Goal: Answer question/provide support: Share knowledge or assist other users

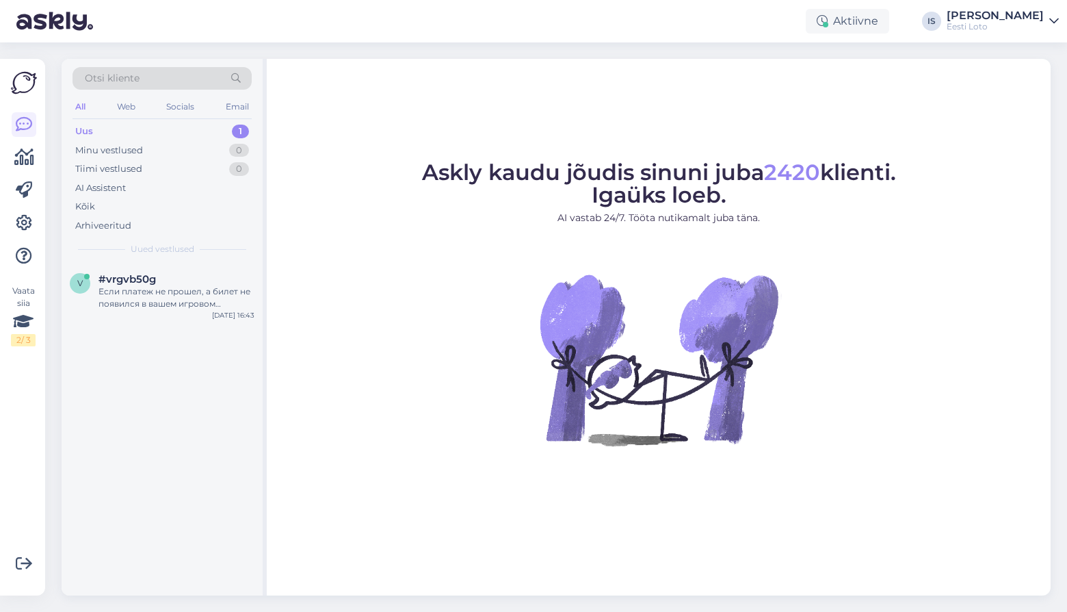
click at [133, 129] on div "Uus 1" at bounding box center [162, 131] width 179 height 19
drag, startPoint x: 447, startPoint y: 296, endPoint x: 129, endPoint y: 278, distance: 318.6
click at [129, 278] on div "Otsi kliente All Web Socials Email Uus 1 Minu vestlused 0 Tiimi vestlused 0 AI …" at bounding box center [556, 327] width 989 height 536
click at [107, 288] on div at bounding box center [177, 291] width 156 height 12
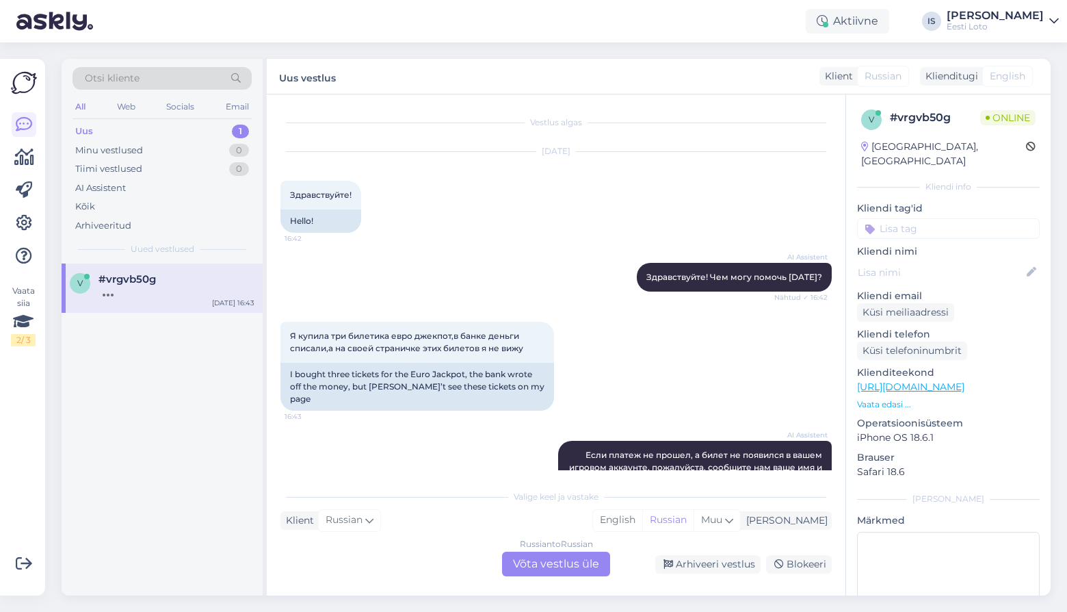
scroll to position [64, 0]
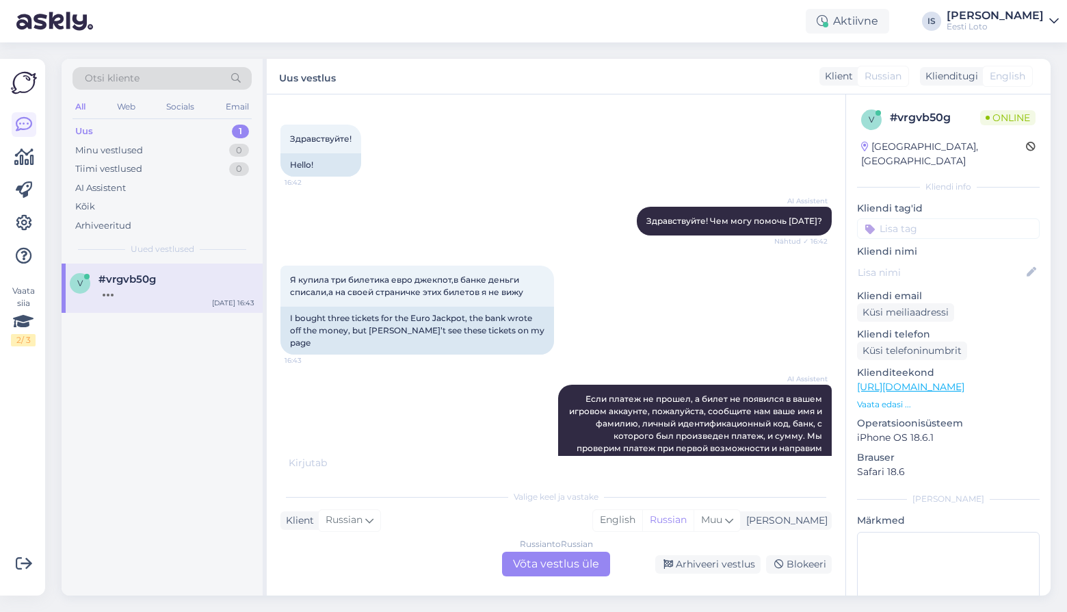
click at [538, 129] on div "[DATE] Здравствуйте! 16:42 Hello!" at bounding box center [555, 136] width 551 height 111
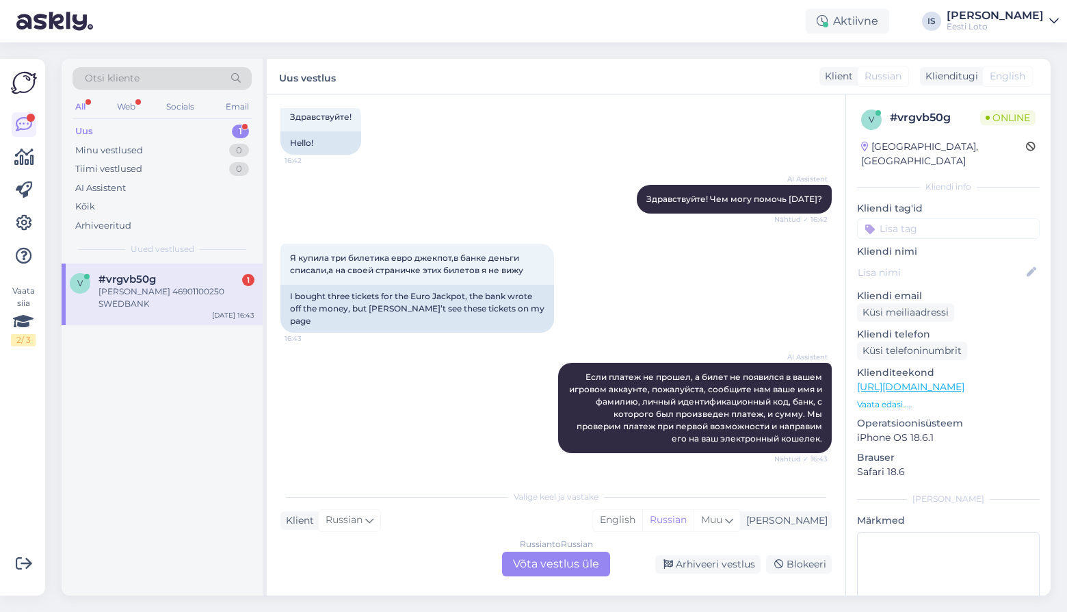
scroll to position [146, 0]
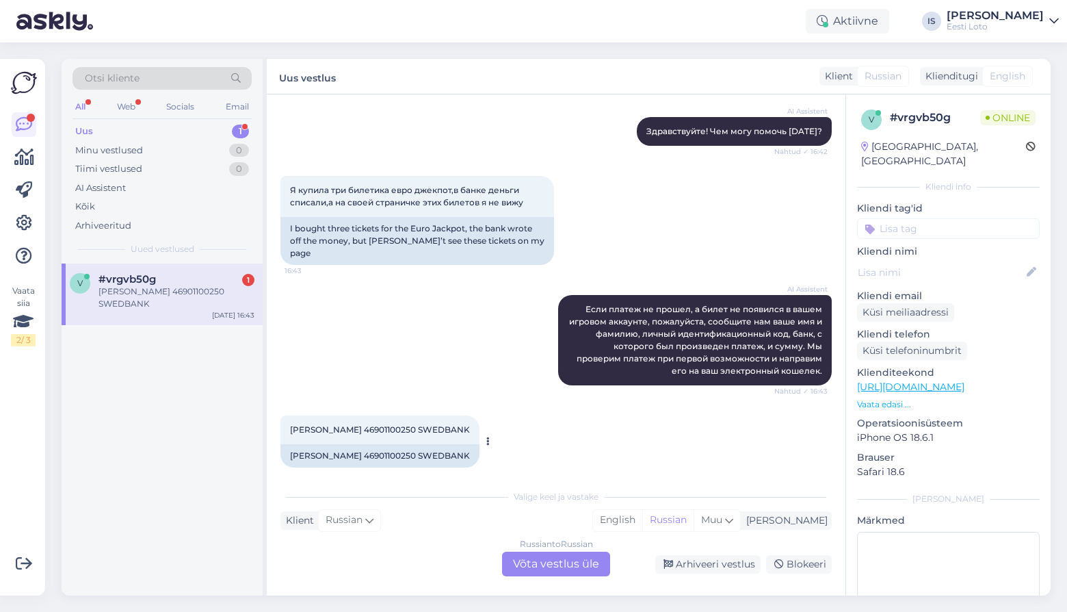
click at [405, 424] on span "[PERSON_NAME] 46901100250 SWEDBANK" at bounding box center [380, 429] width 180 height 10
click at [405, 424] on span "Natalia KOLTSOVA 46901100250 SWEDBANK" at bounding box center [380, 429] width 180 height 10
copy span "46901100250"
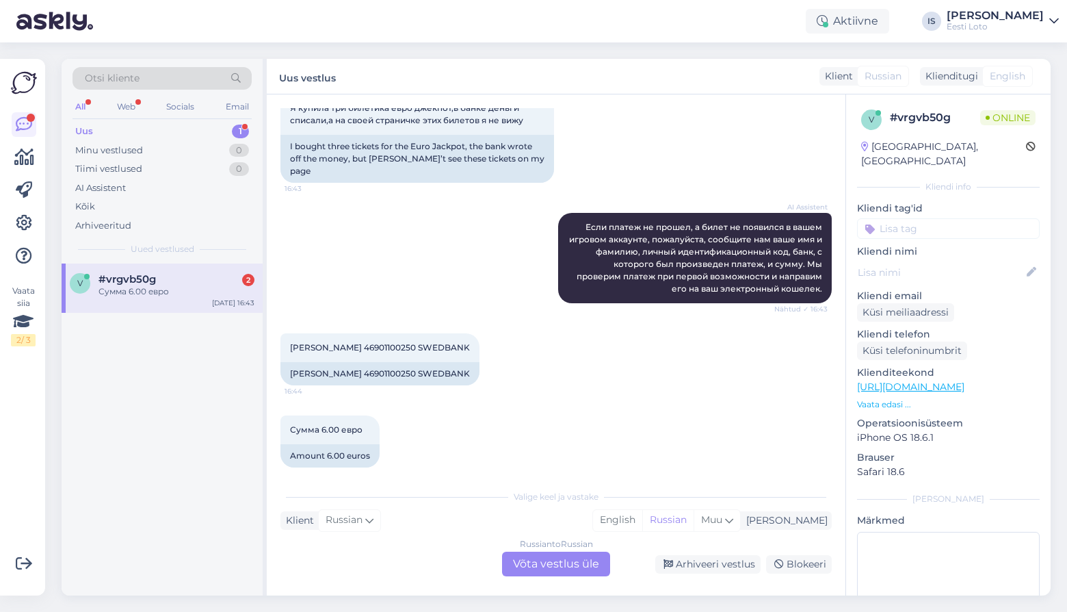
click at [924, 219] on input at bounding box center [948, 228] width 183 height 21
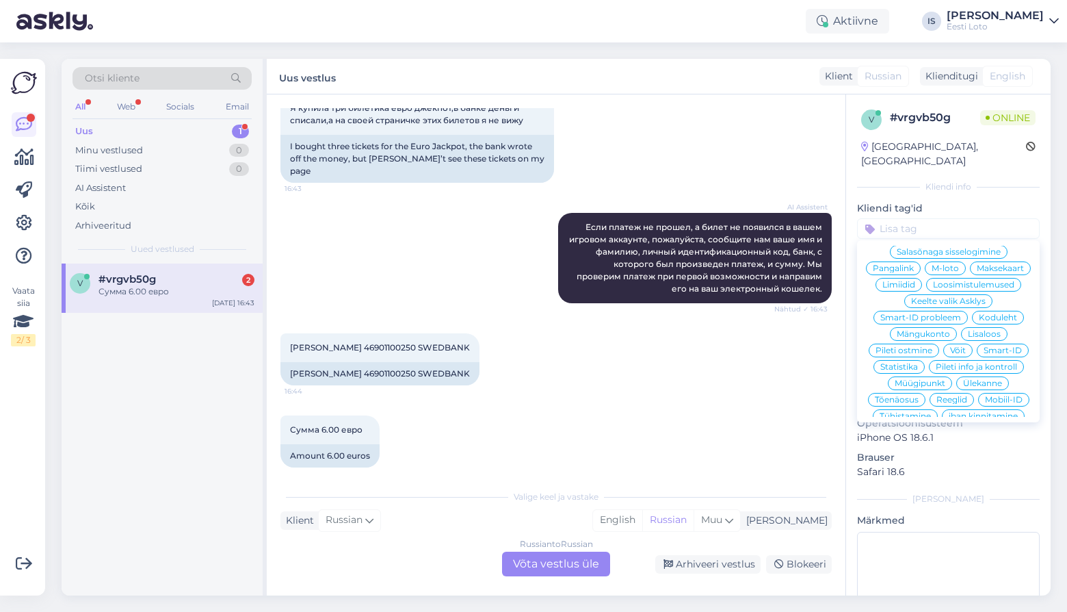
scroll to position [294, 0]
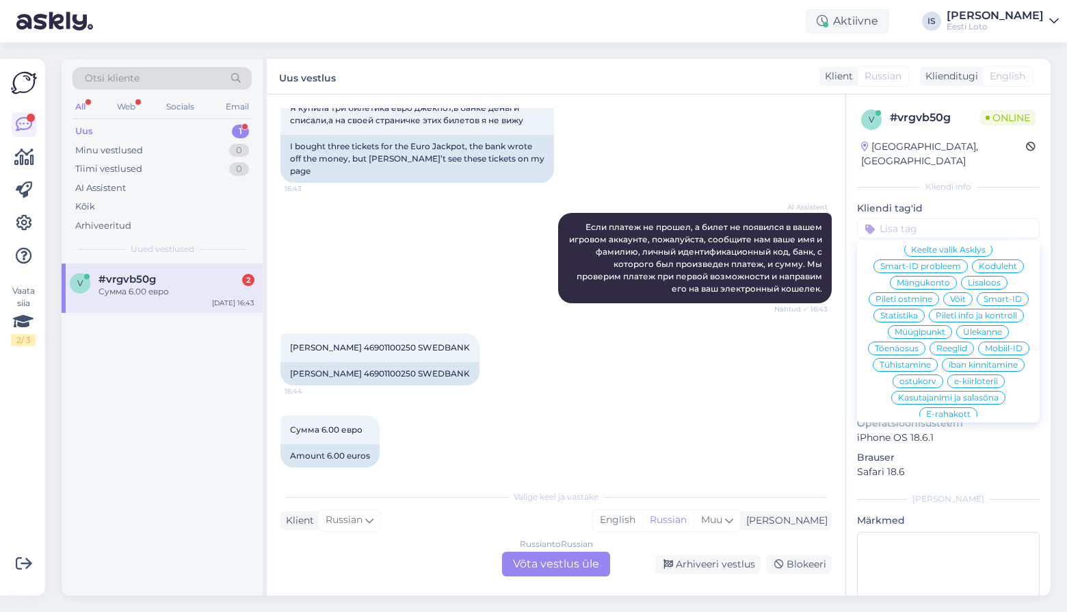
click at [954, 410] on span "E-rahakott" at bounding box center [948, 414] width 44 height 8
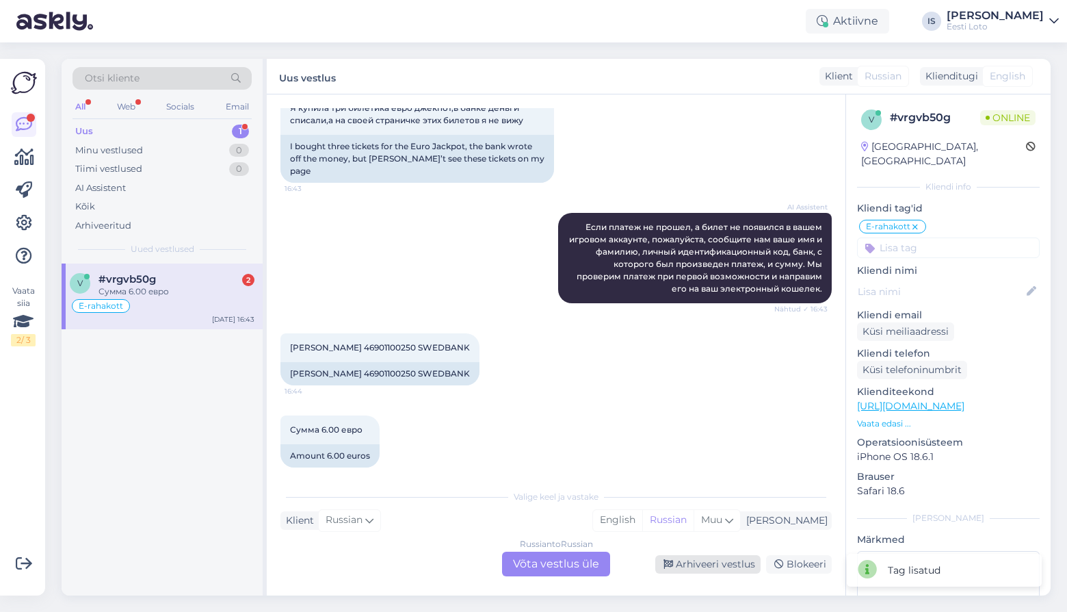
click at [732, 564] on div "Arhiveeri vestlus" at bounding box center [707, 564] width 105 height 18
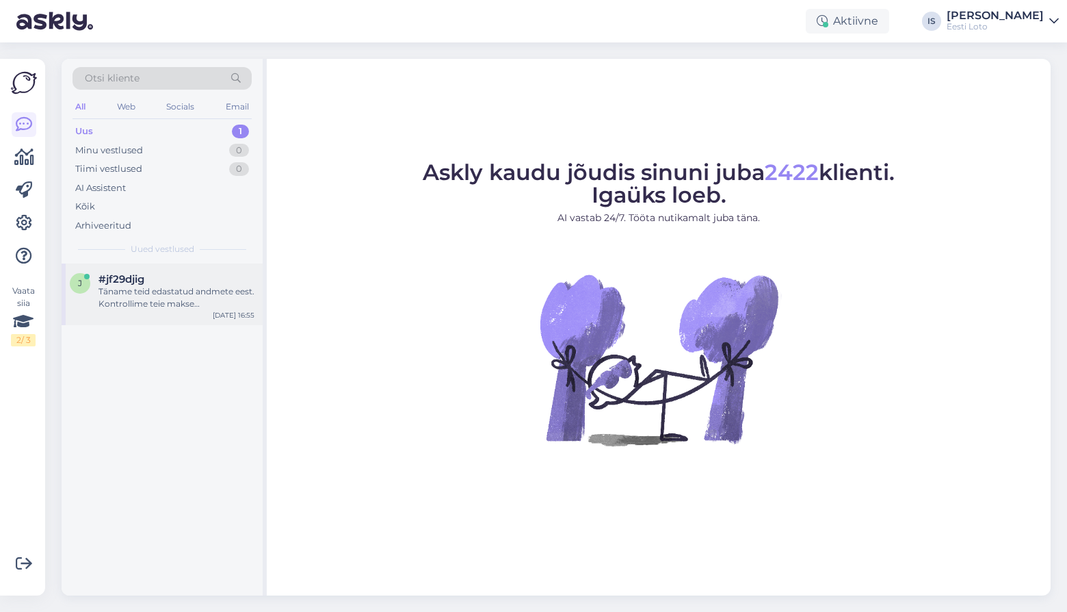
click at [171, 287] on div "Täname teid edastatud andmete eest. Kontrollime teie makse üle ja suuname selle…" at bounding box center [177, 297] width 156 height 25
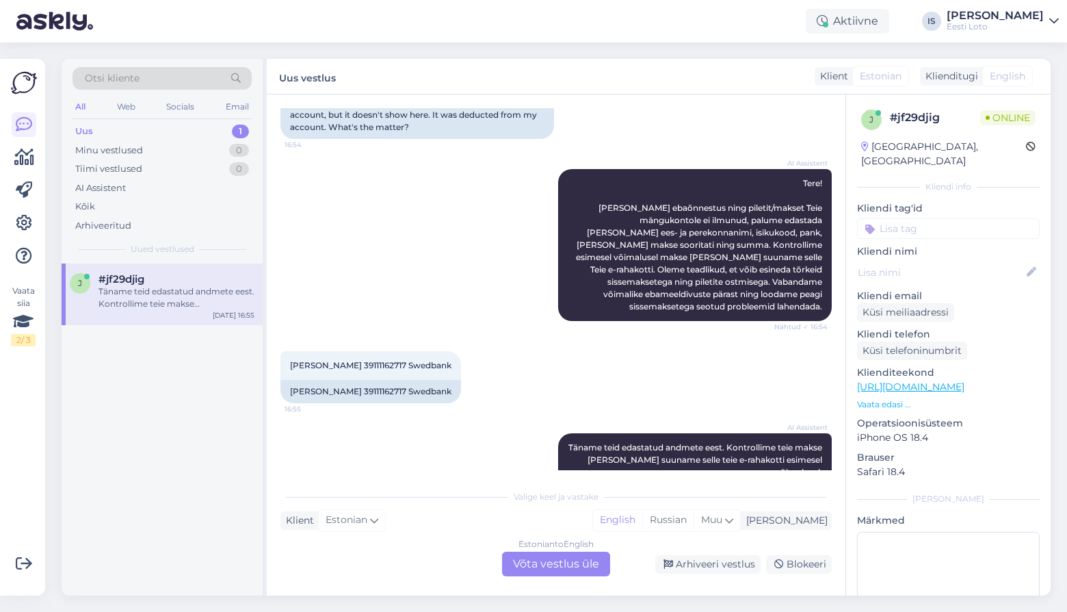
scroll to position [150, 0]
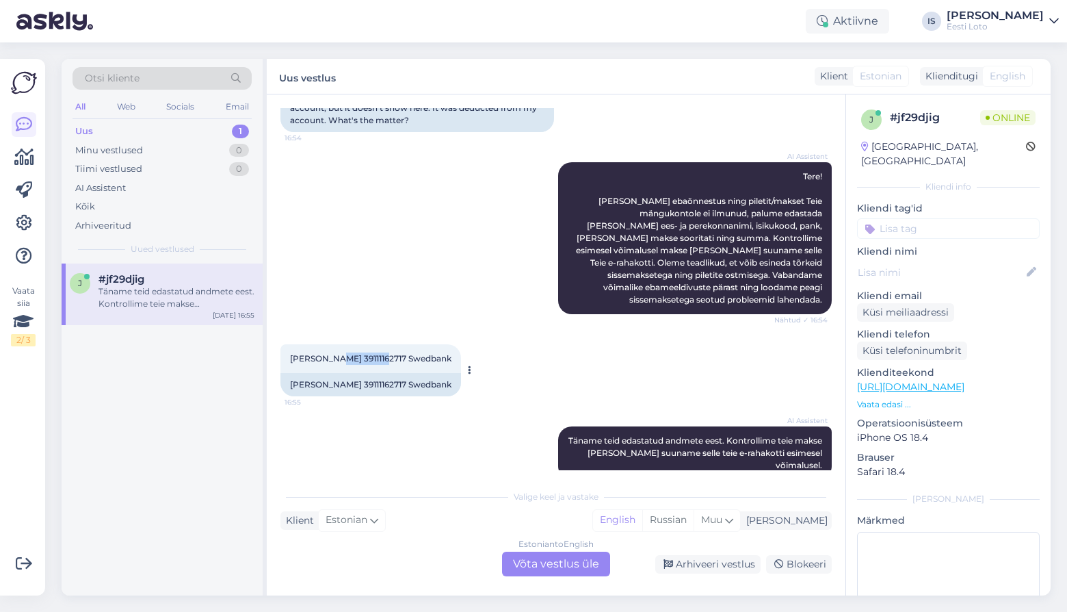
copy span "39111162717"
click at [947, 218] on input at bounding box center [948, 228] width 183 height 21
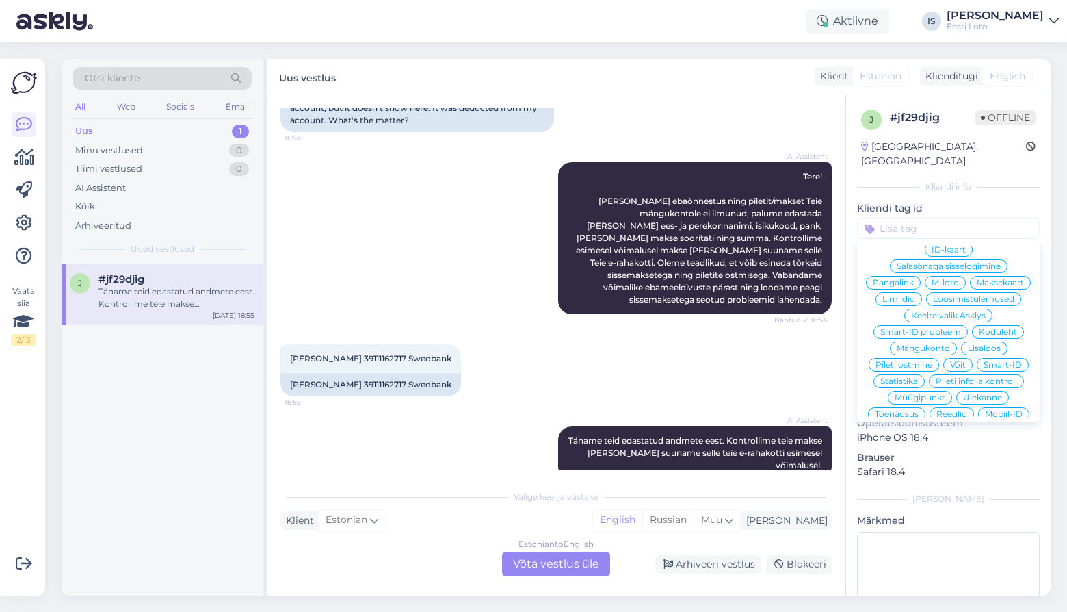
scroll to position [294, 0]
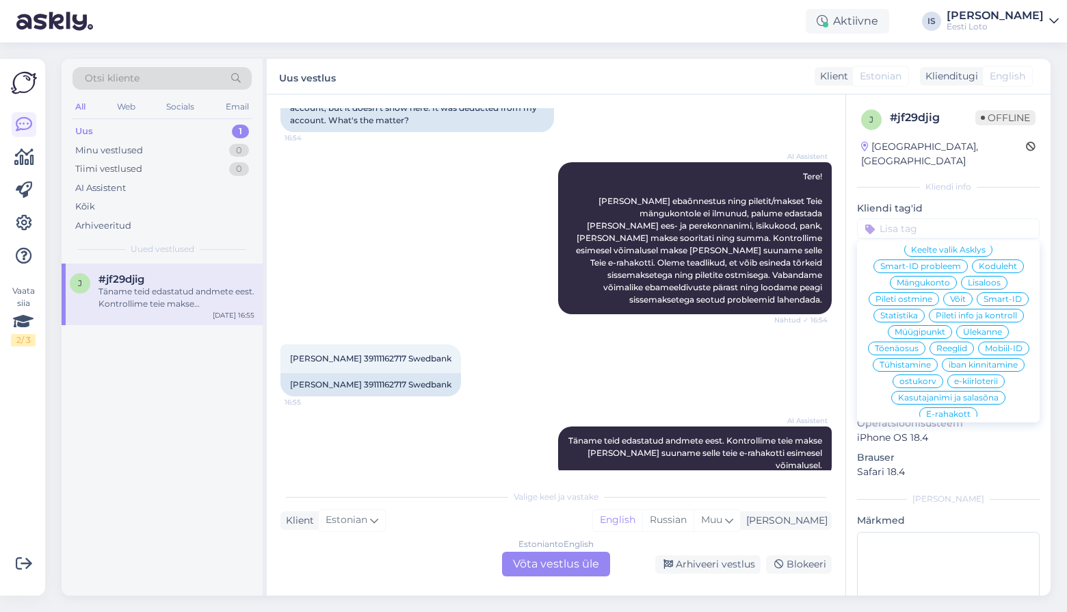
click at [949, 410] on span "E-rahakott" at bounding box center [948, 414] width 44 height 8
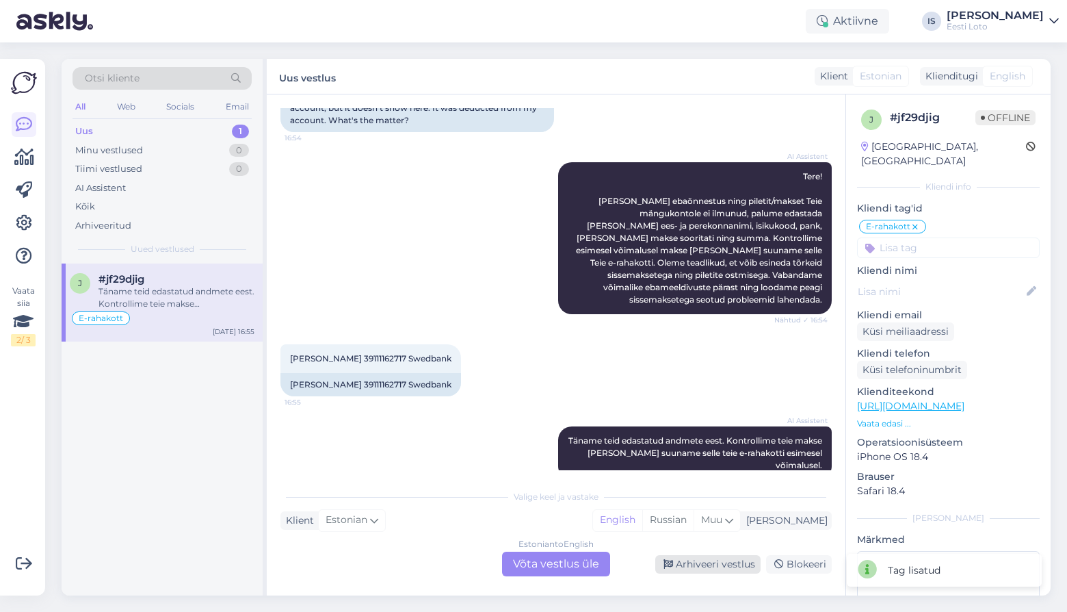
click at [700, 558] on div "Arhiveeri vestlus" at bounding box center [707, 564] width 105 height 18
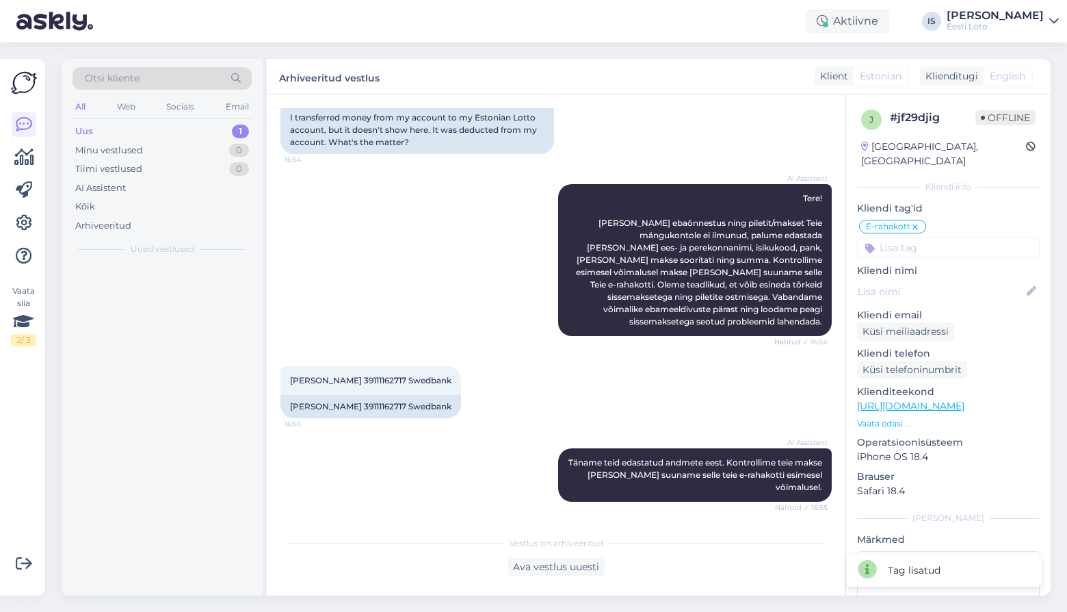
scroll to position [103, 0]
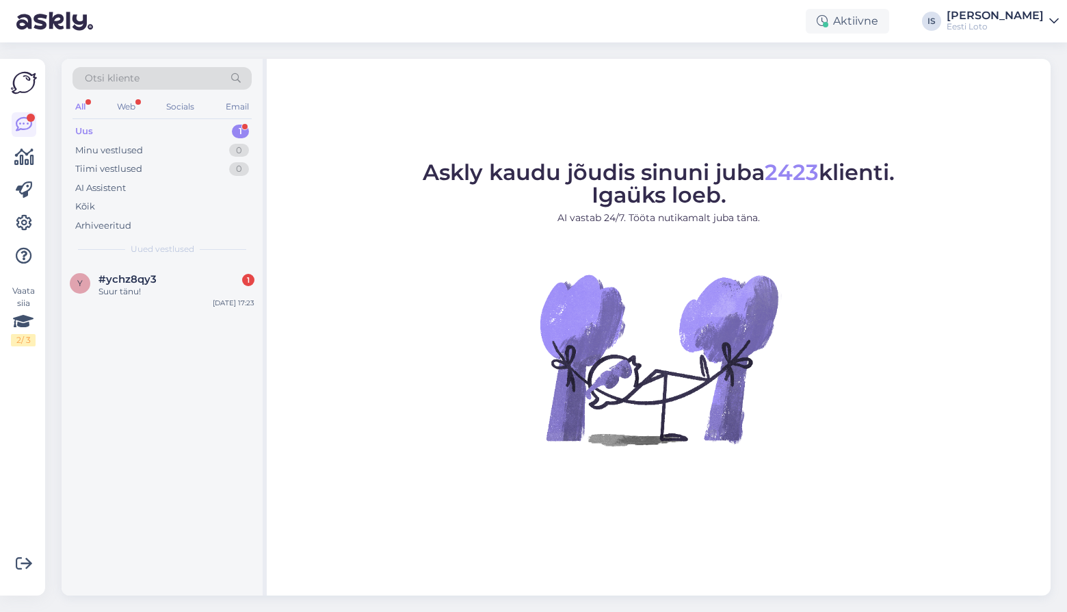
click at [131, 129] on div "Uus 1" at bounding box center [162, 131] width 179 height 19
click at [113, 289] on div "Suur tänu!" at bounding box center [177, 291] width 156 height 12
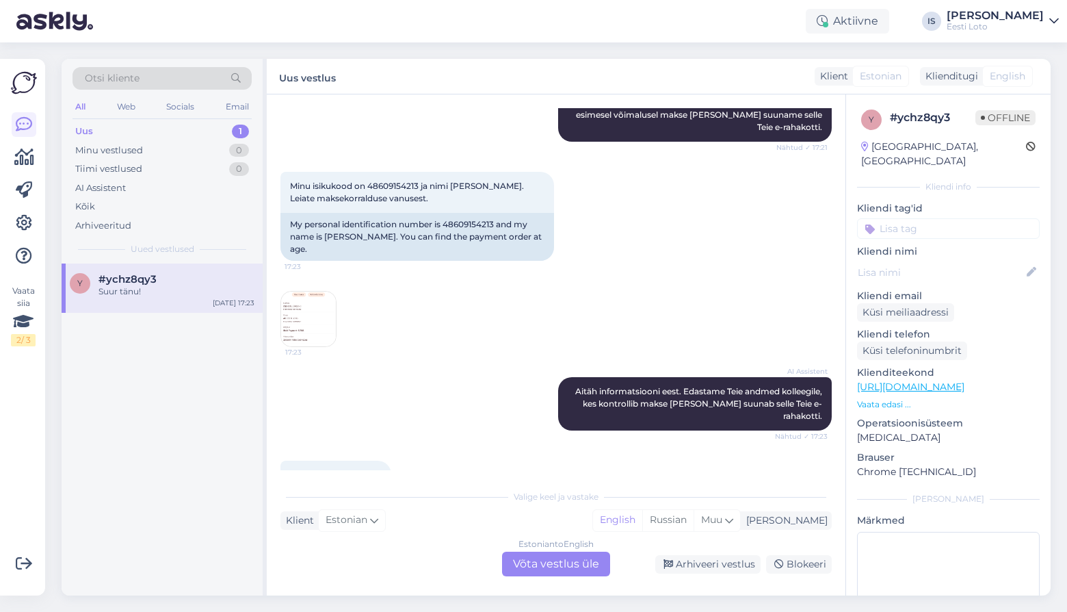
scroll to position [306, 0]
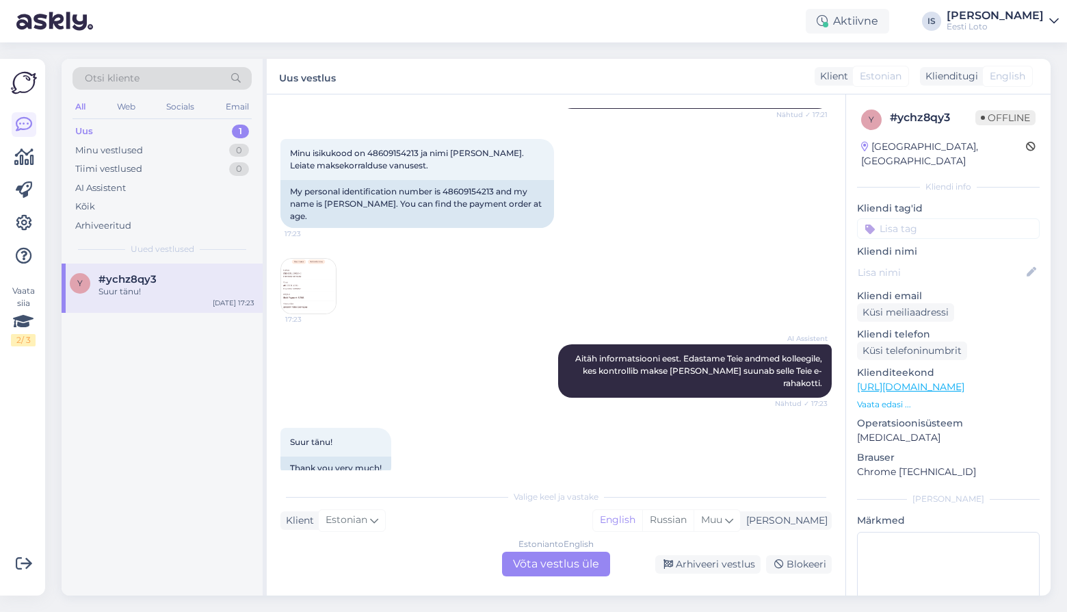
click at [306, 278] on img at bounding box center [308, 286] width 55 height 55
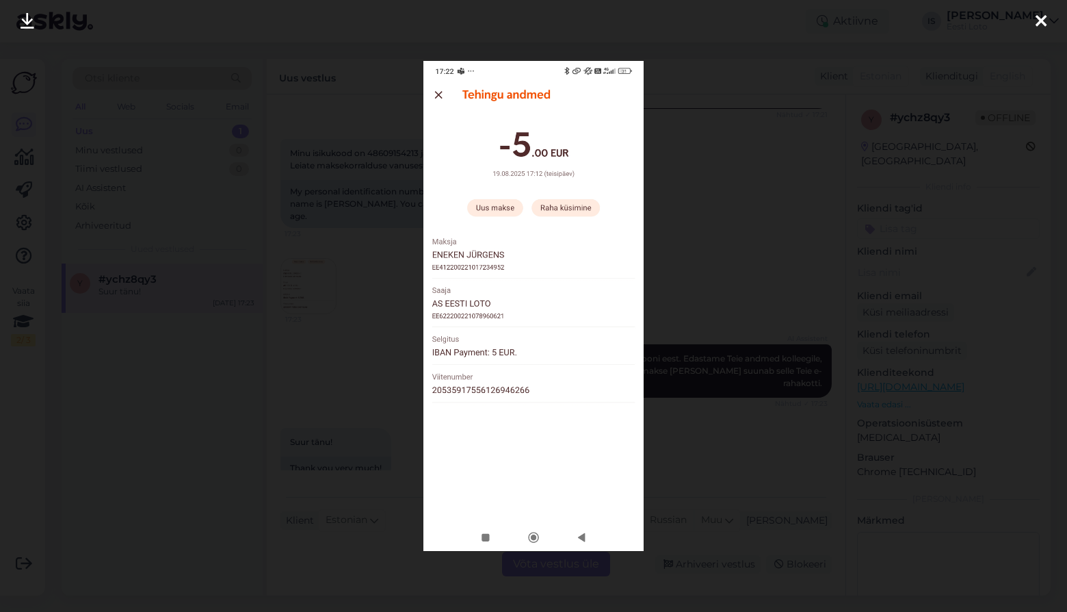
click at [1043, 22] on icon at bounding box center [1041, 22] width 11 height 18
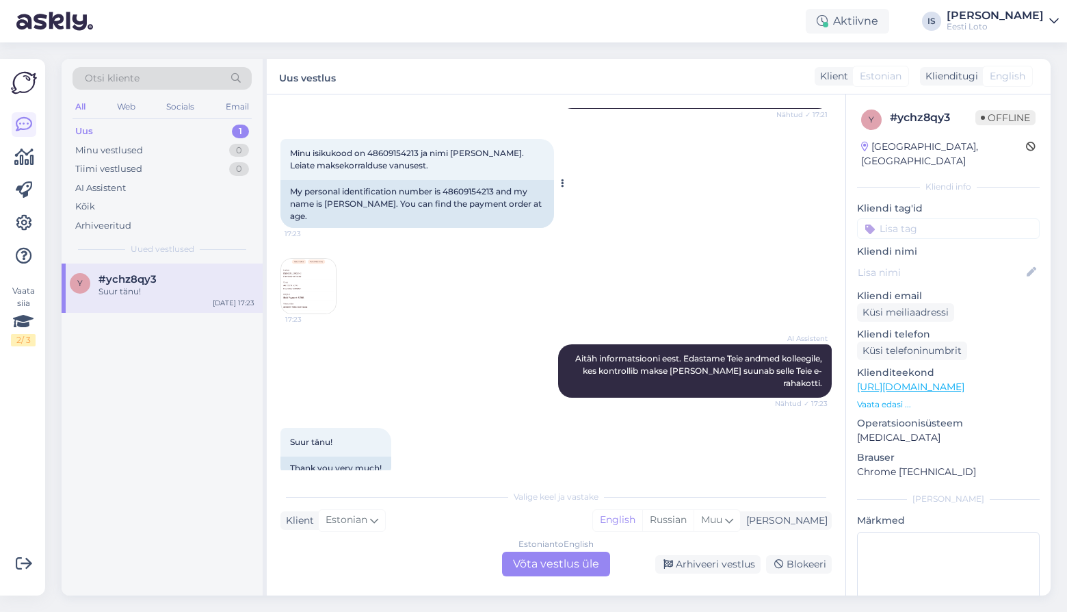
click at [391, 148] on span "Minu isikukood on 48609154213 ja nimi Eneken Jürgens. Leiate maksekorralduse va…" at bounding box center [408, 159] width 236 height 23
copy span "48609154213"
click at [317, 270] on img at bounding box center [308, 286] width 55 height 55
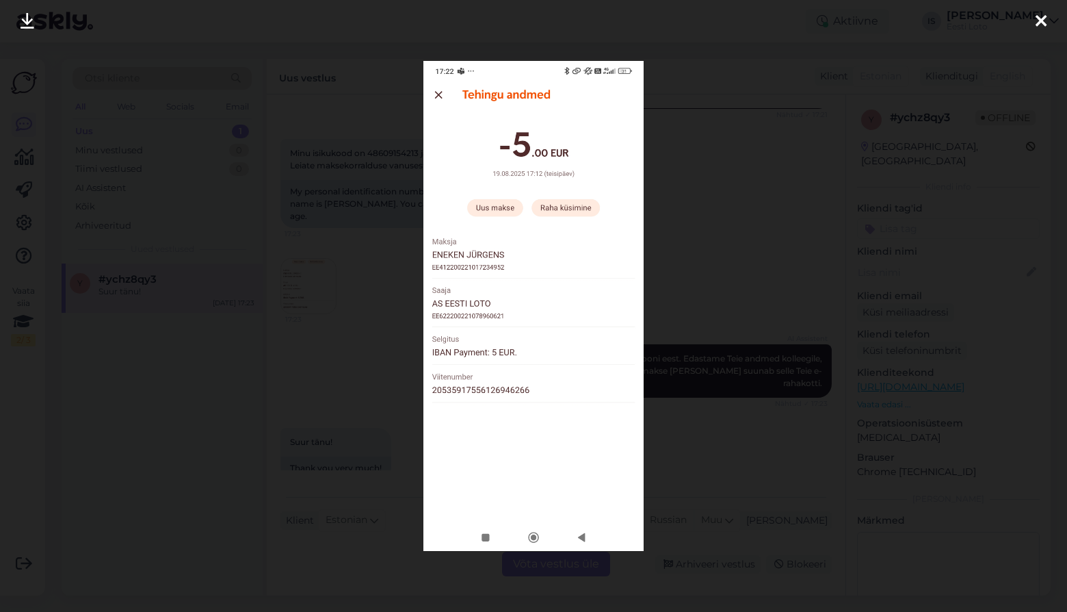
click at [1040, 23] on icon at bounding box center [1041, 22] width 11 height 18
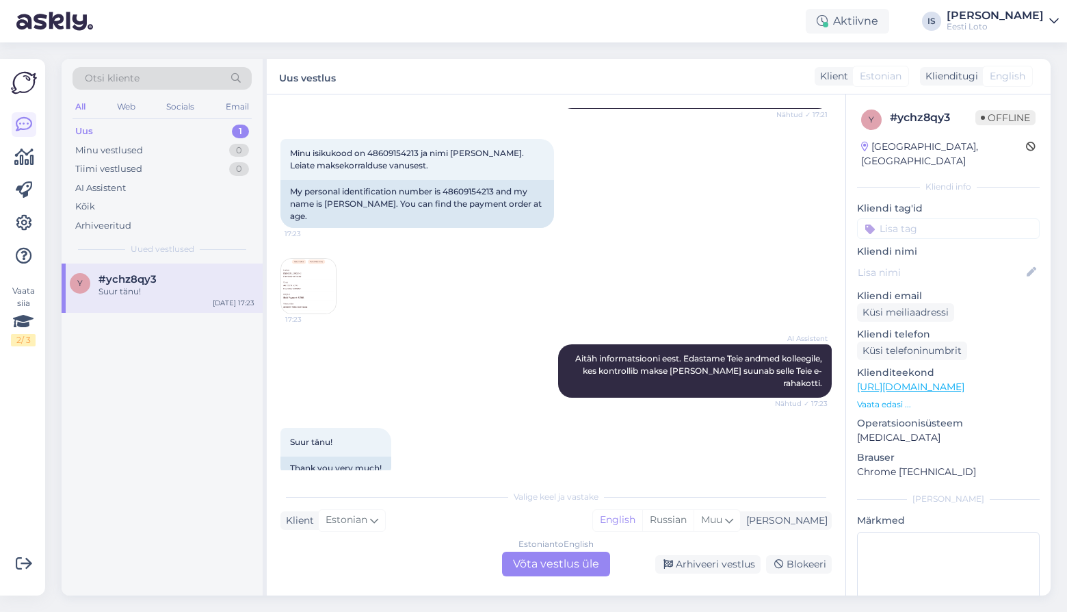
click at [960, 218] on input at bounding box center [948, 228] width 183 height 21
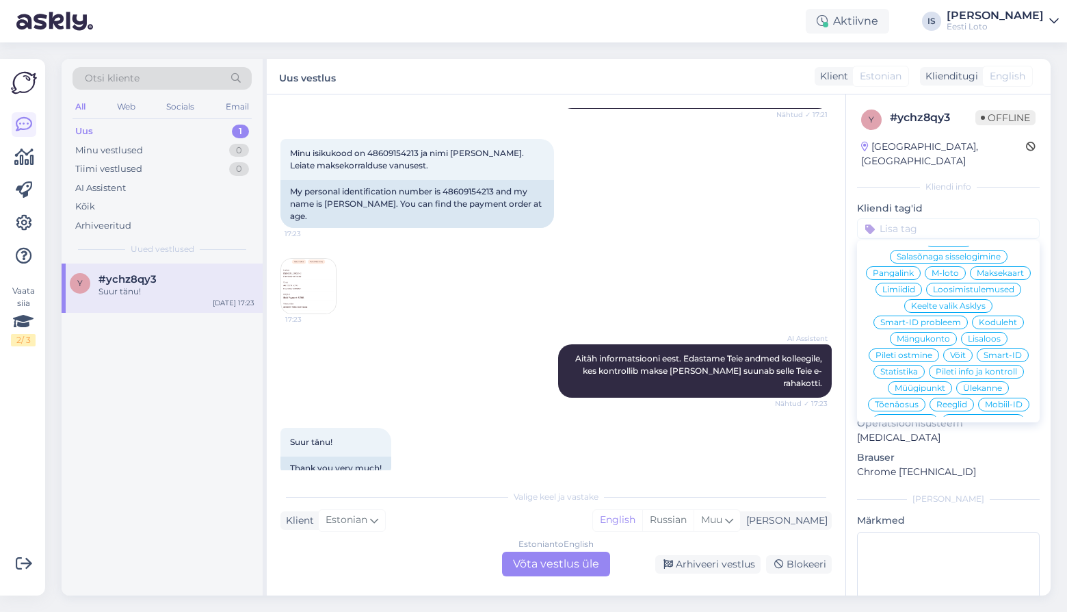
scroll to position [294, 0]
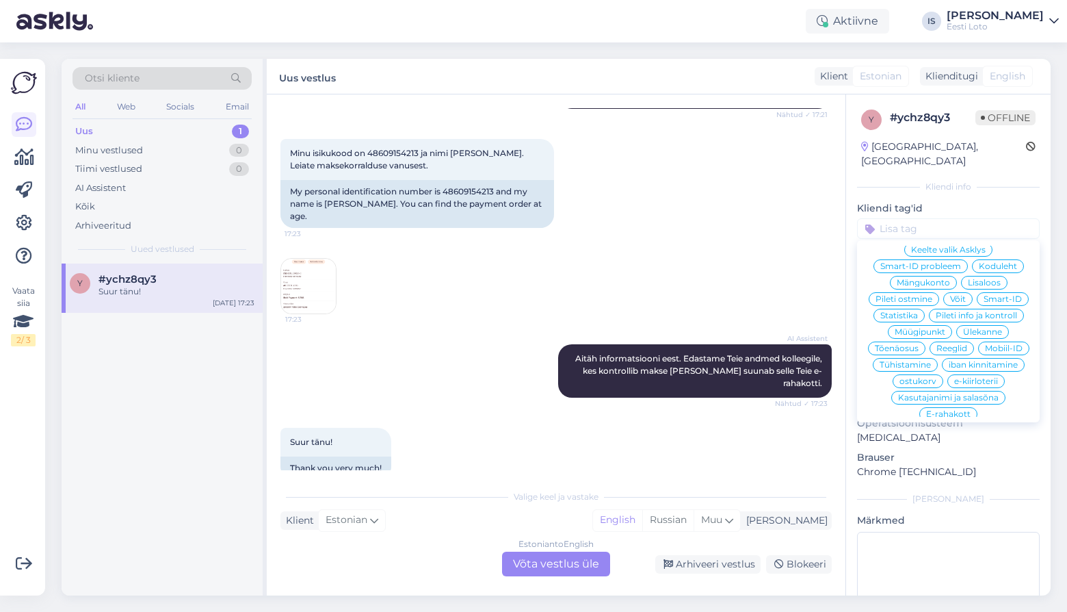
click at [969, 410] on span "E-rahakott" at bounding box center [948, 414] width 44 height 8
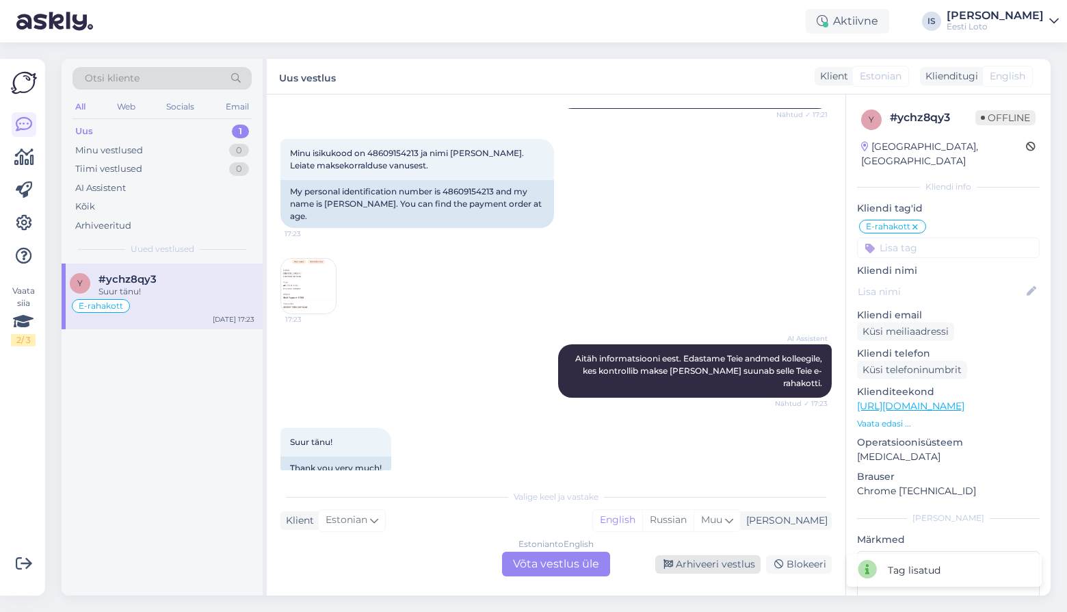
click at [691, 560] on div "Arhiveeri vestlus" at bounding box center [707, 564] width 105 height 18
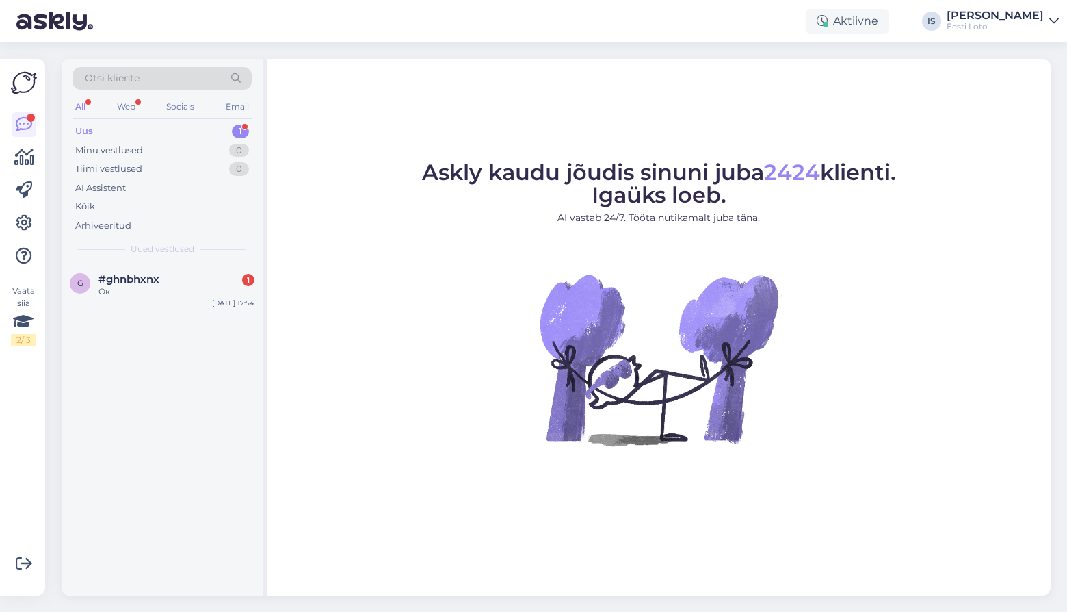
click at [155, 128] on div "Uus 1" at bounding box center [162, 131] width 179 height 19
click at [120, 134] on div "Uus 1" at bounding box center [162, 131] width 179 height 19
click at [114, 285] on div "Ок" at bounding box center [177, 291] width 156 height 12
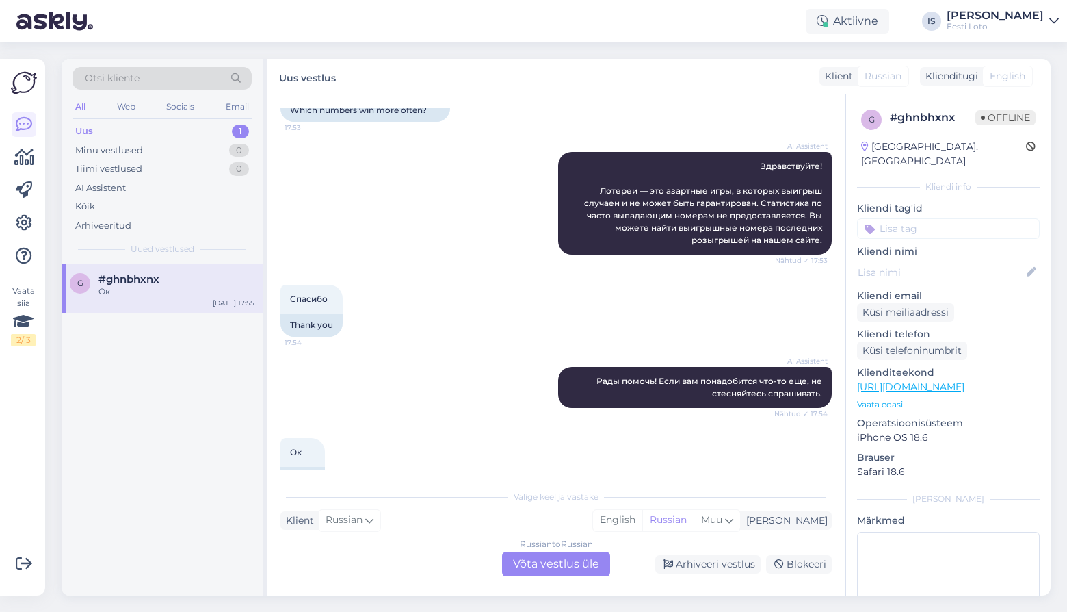
scroll to position [146, 0]
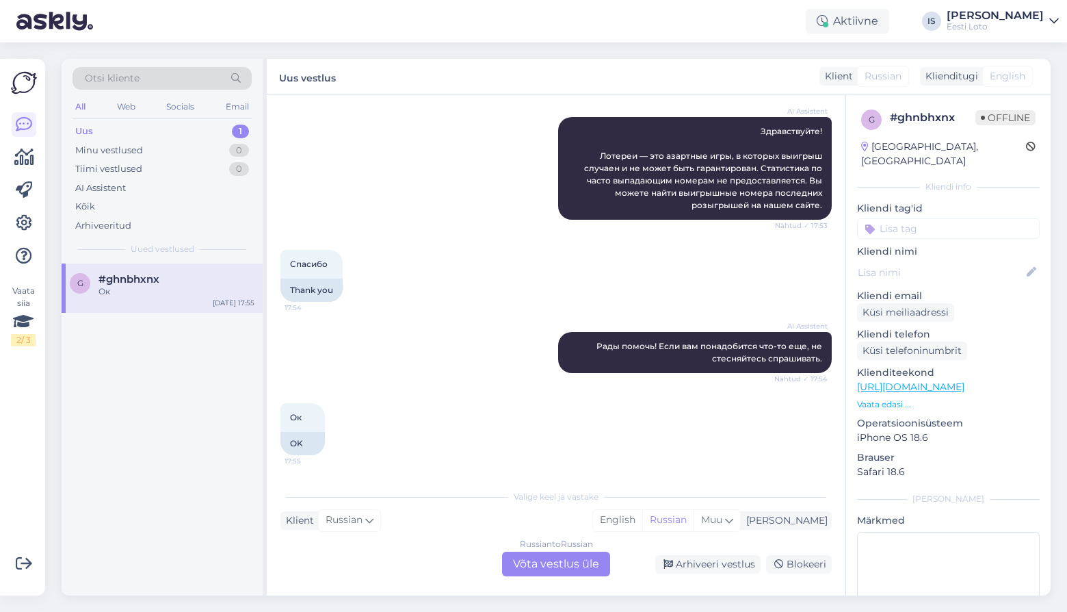
click at [985, 218] on input at bounding box center [948, 228] width 183 height 21
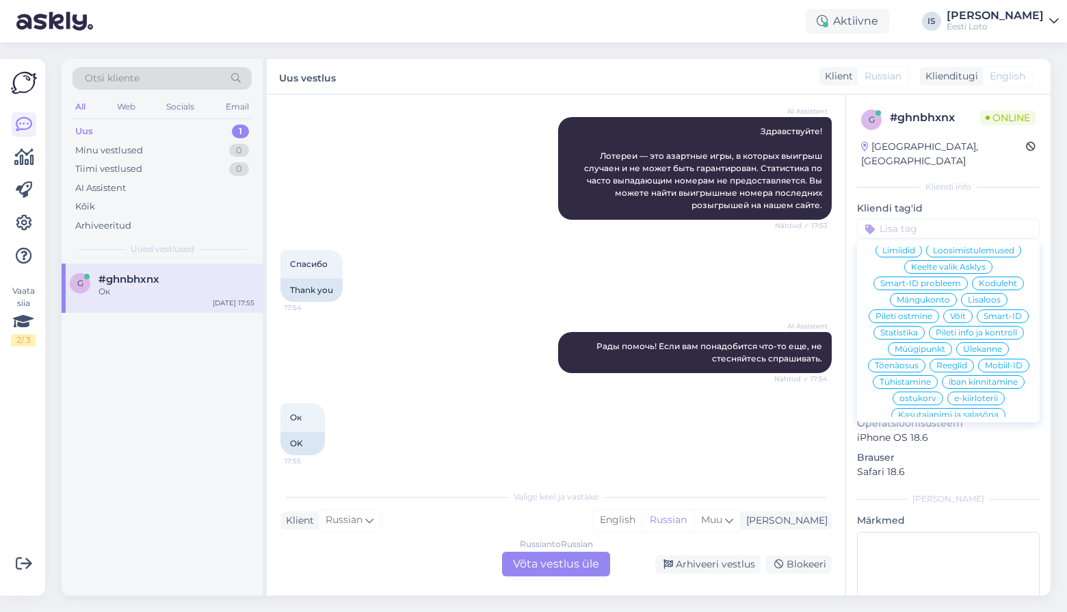
scroll to position [294, 0]
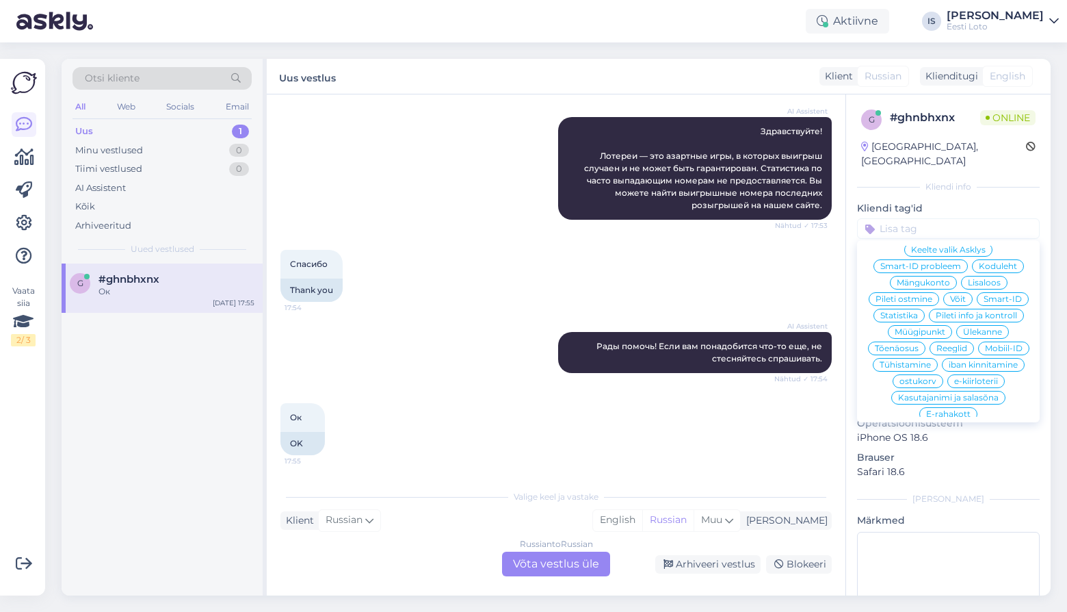
click at [486, 365] on div "AI Assistent Рады помочь! Если вам понадобится что-то еще, не стесняйтесь спраш…" at bounding box center [555, 352] width 551 height 71
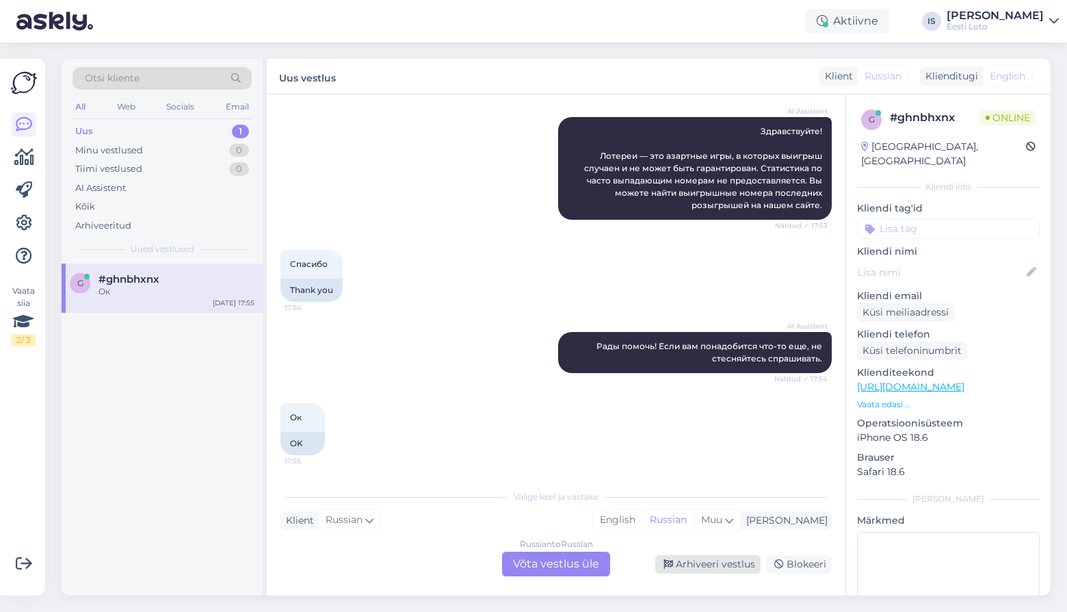
click at [728, 562] on div "Arhiveeri vestlus" at bounding box center [707, 564] width 105 height 18
